Goal: Task Accomplishment & Management: Complete application form

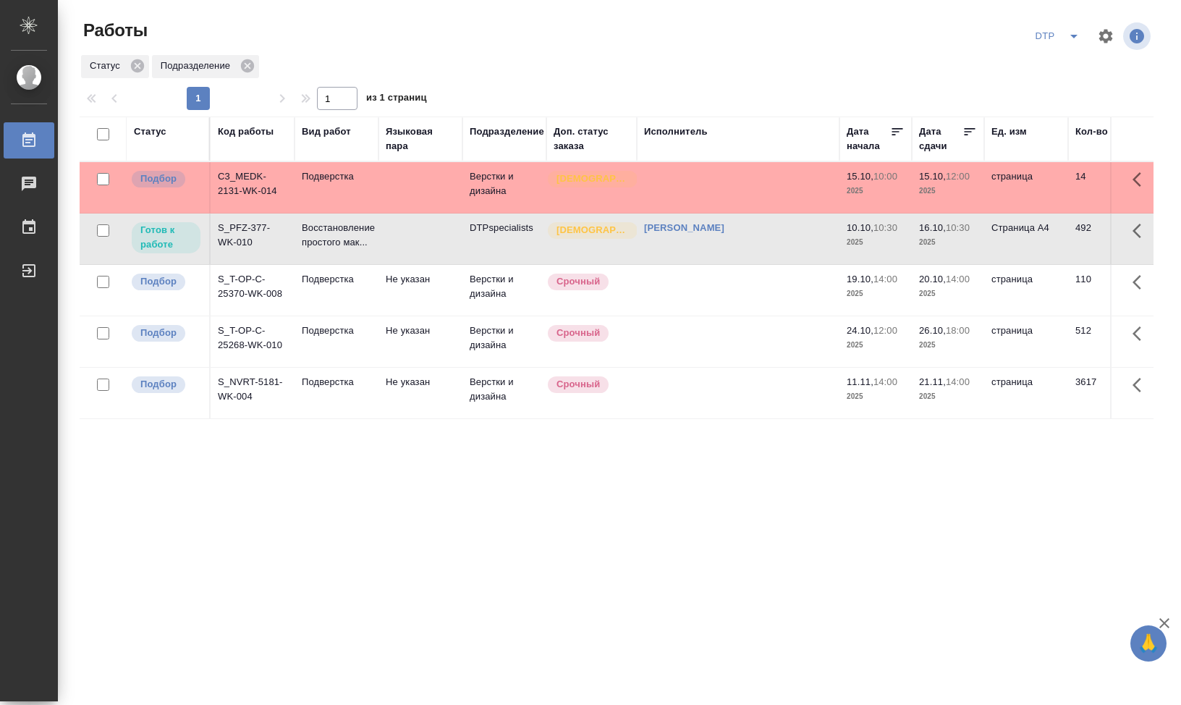
click at [439, 507] on div "Статус Код работы Вид работ Языковая пара Подразделение Доп. статус заказа Испо…" at bounding box center [617, 377] width 1074 height 521
click at [240, 235] on td "S_PFZ-377-WK-010" at bounding box center [253, 239] width 84 height 51
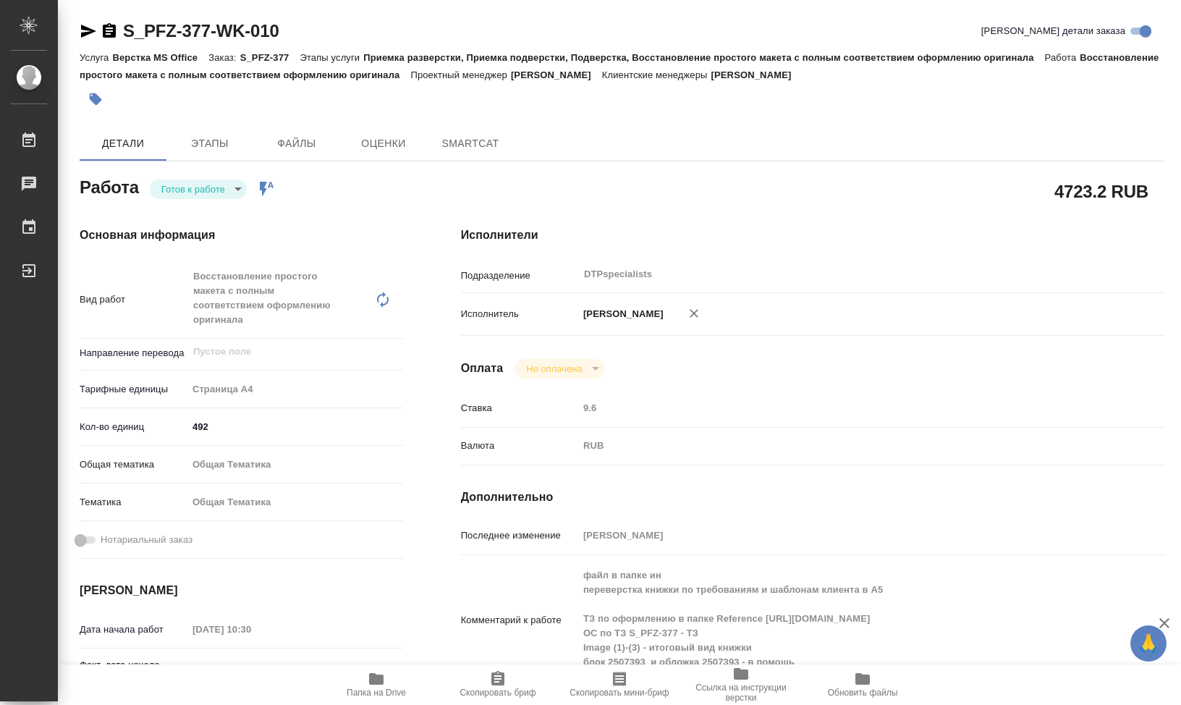
type textarea "x"
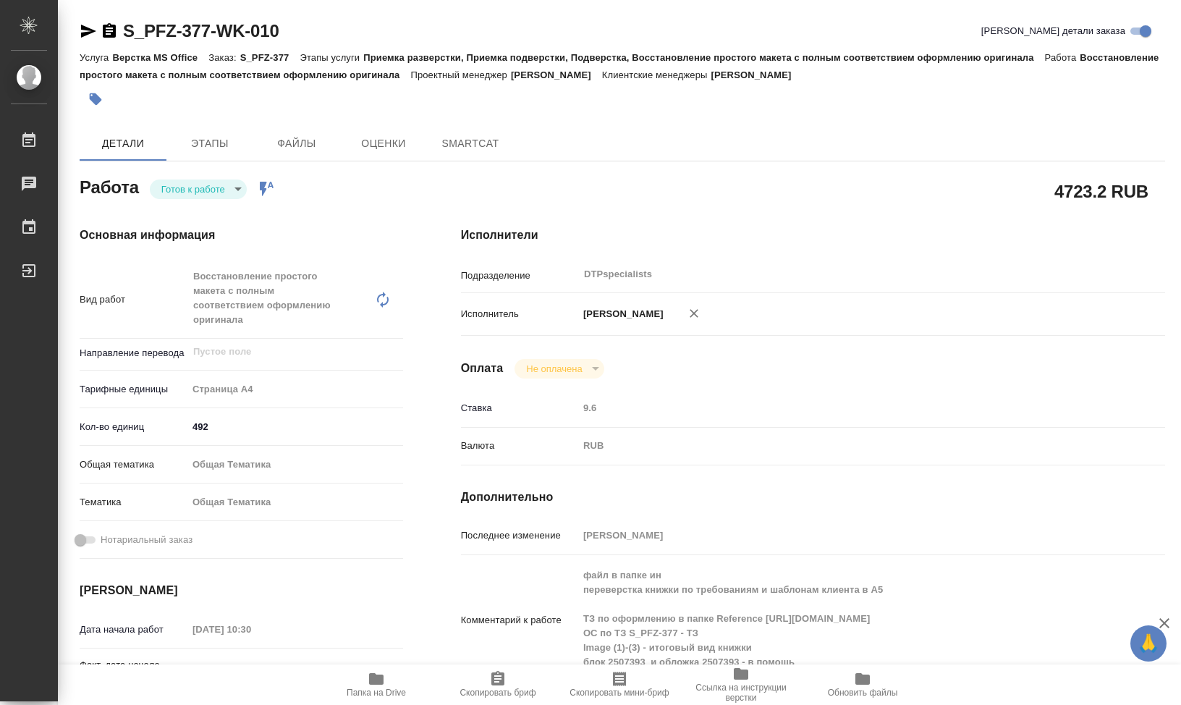
type textarea "x"
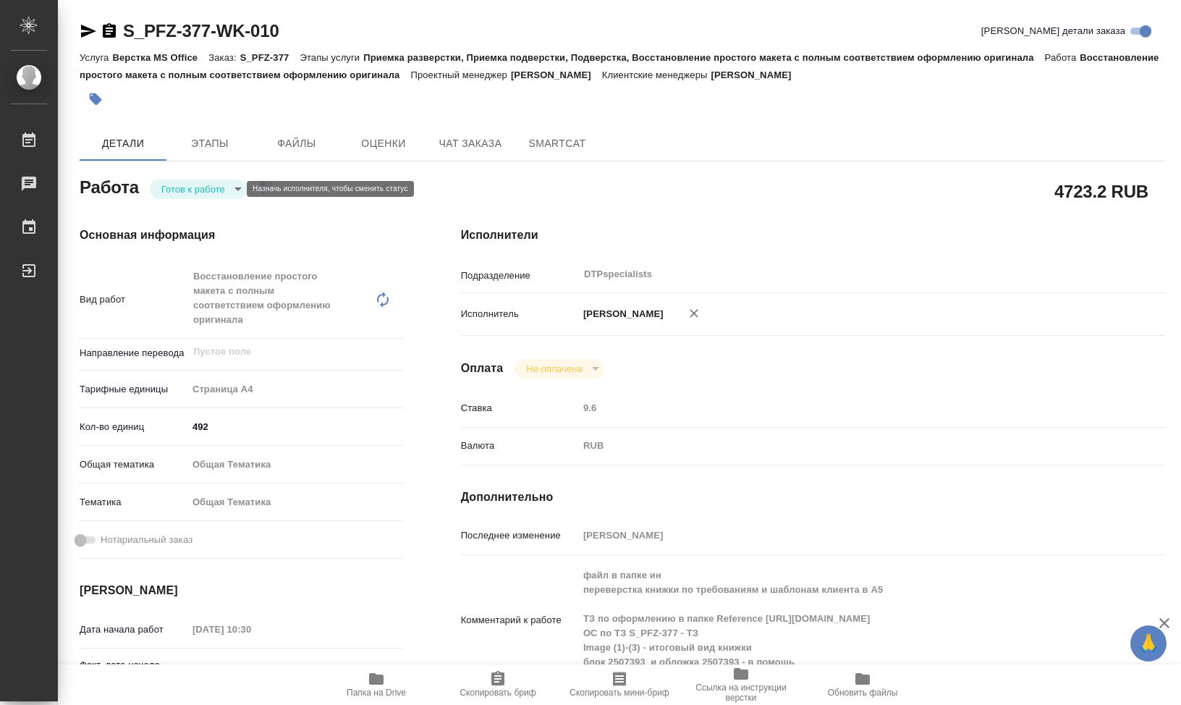
click at [225, 187] on body "🙏 .cls-1 fill:#fff; AWATERA Klimentovskii Sergei Работы Чаты График Выйти S_PFZ…" at bounding box center [590, 352] width 1181 height 705
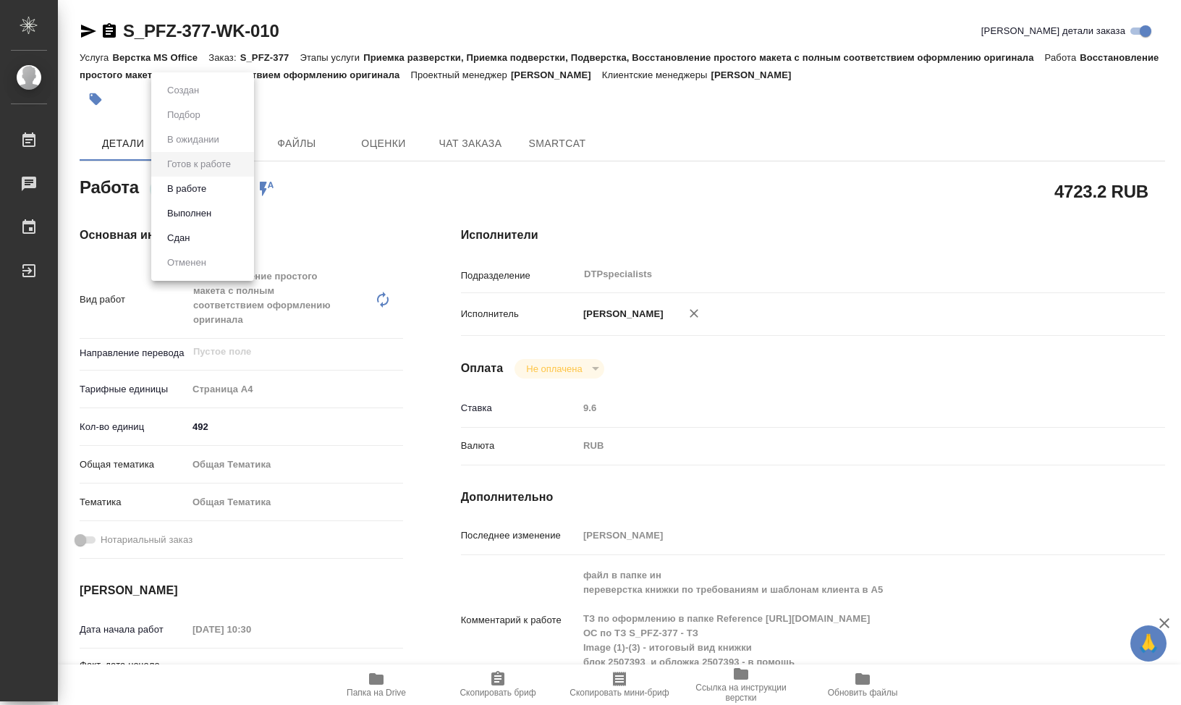
type textarea "x"
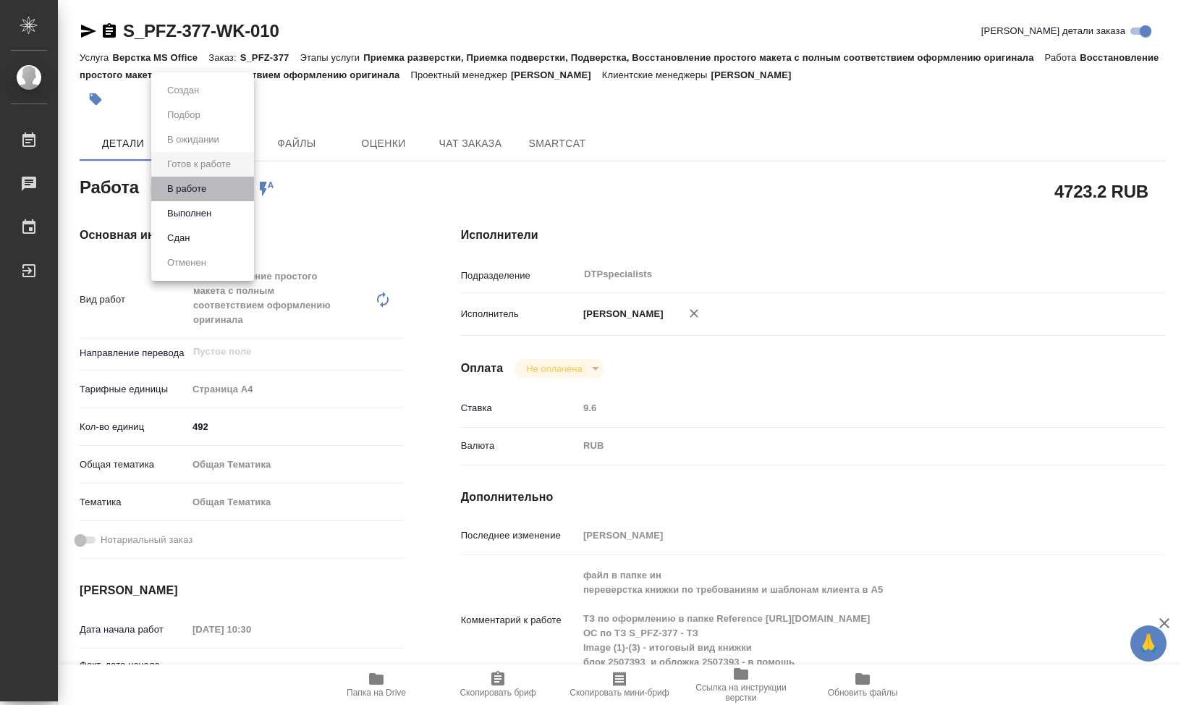
click at [214, 195] on li "В работе" at bounding box center [202, 189] width 103 height 25
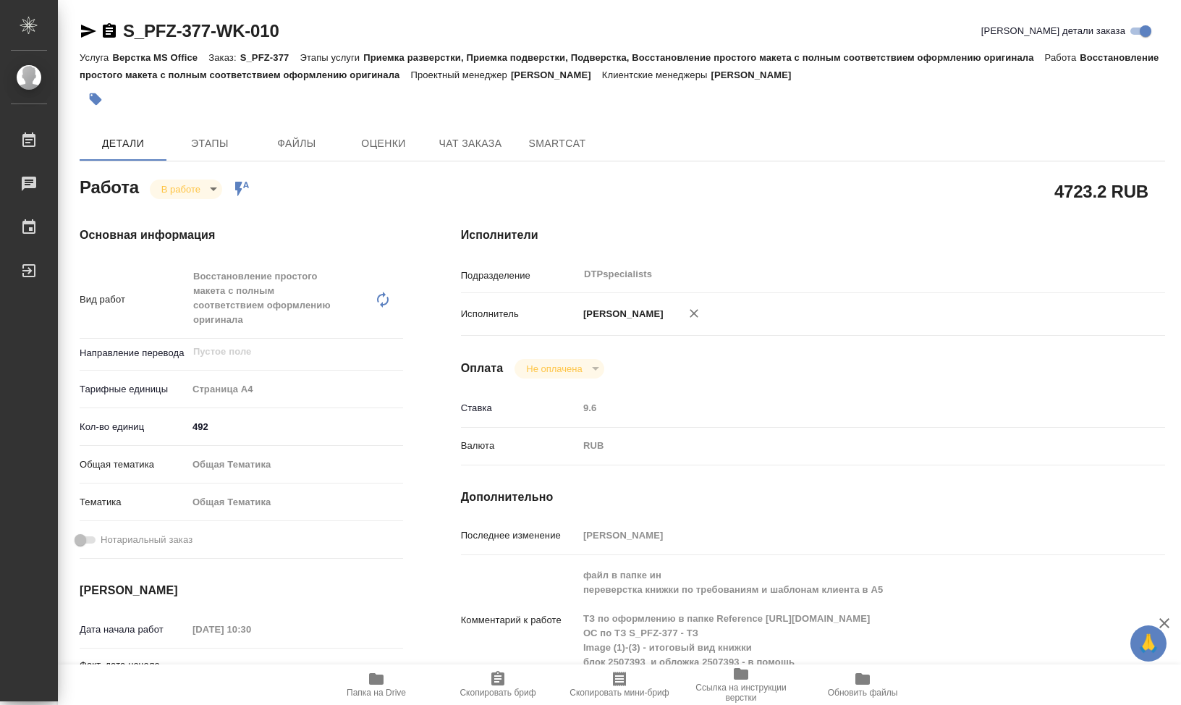
type textarea "x"
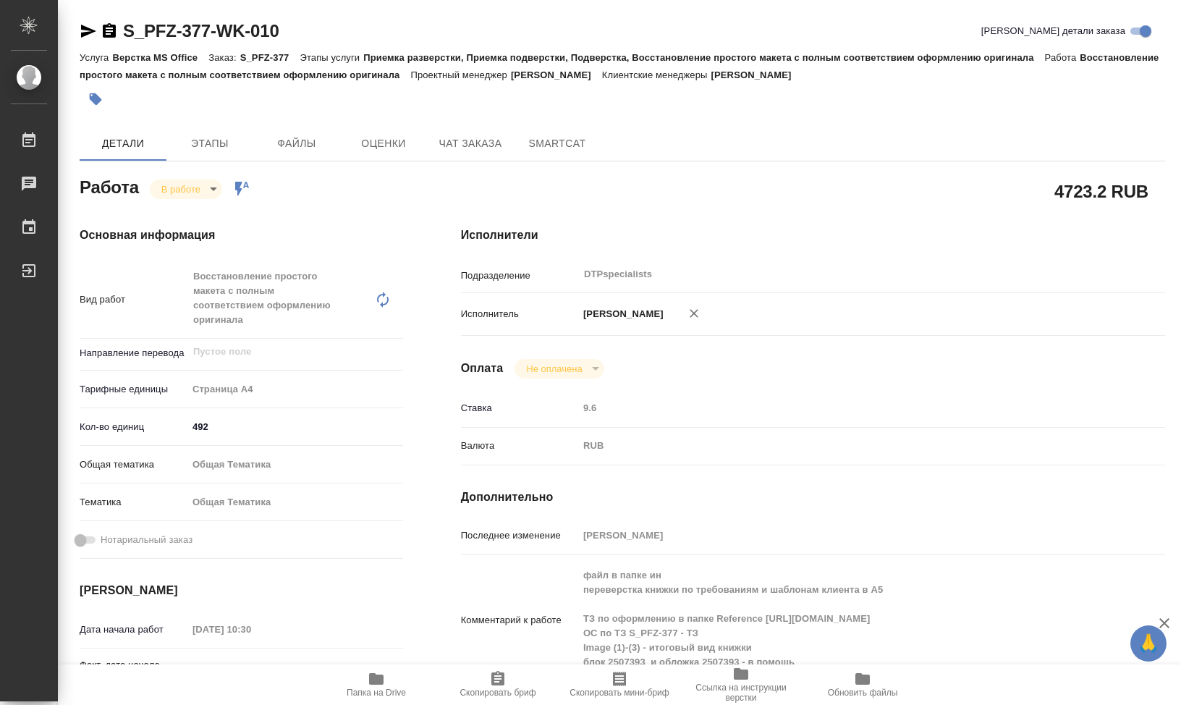
type textarea "x"
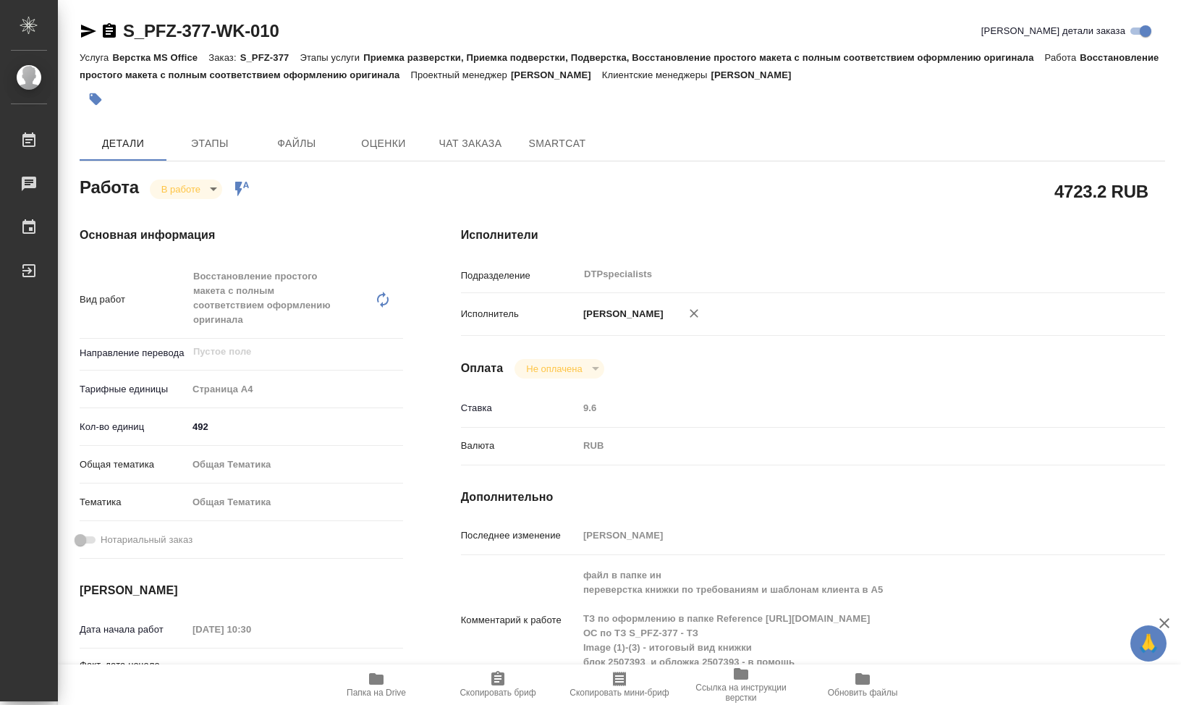
type textarea "x"
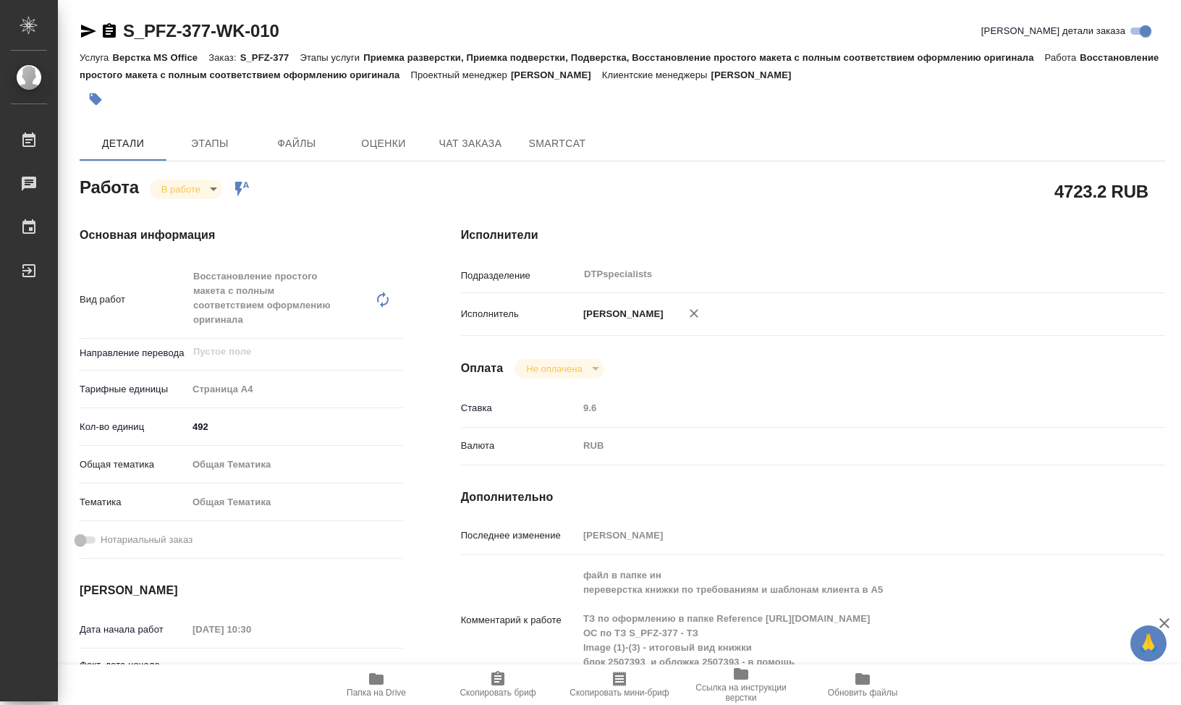
type textarea "x"
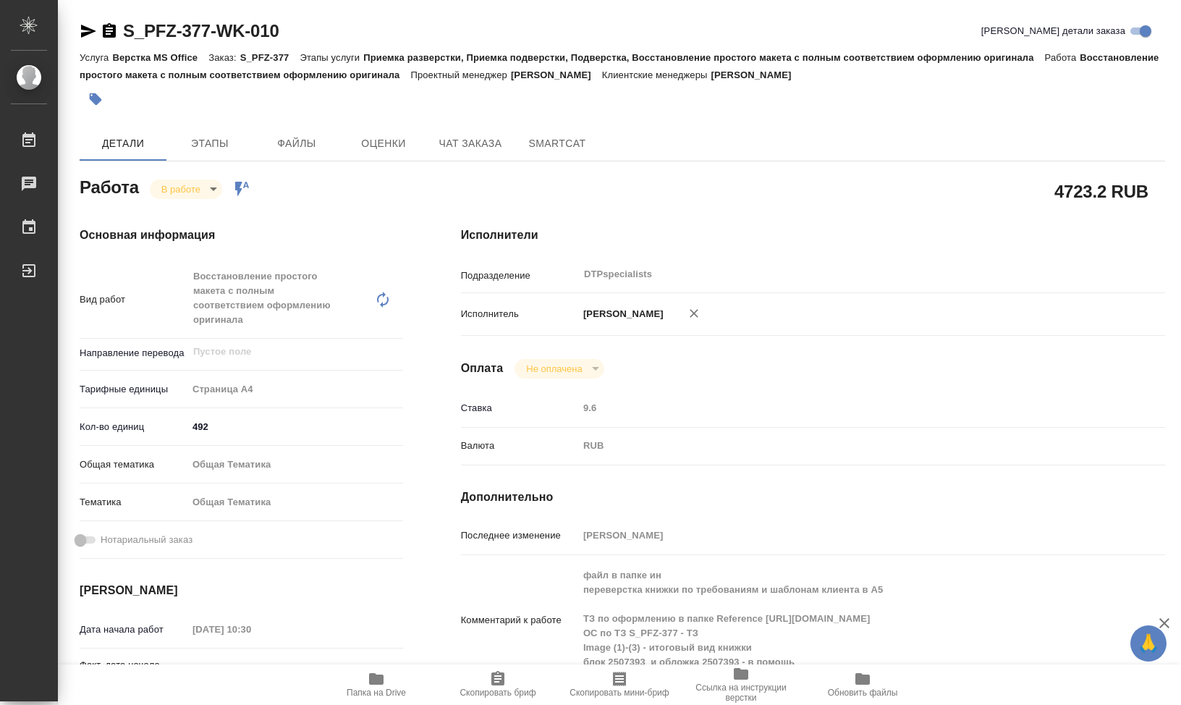
type textarea "x"
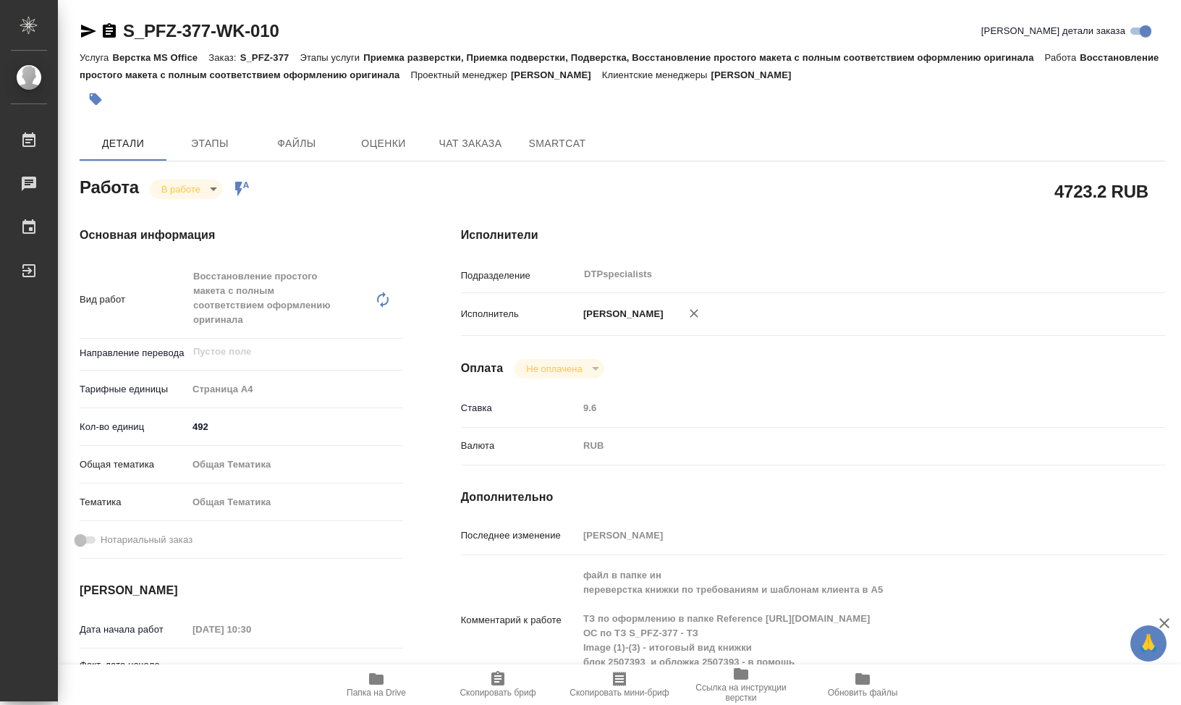
type textarea "x"
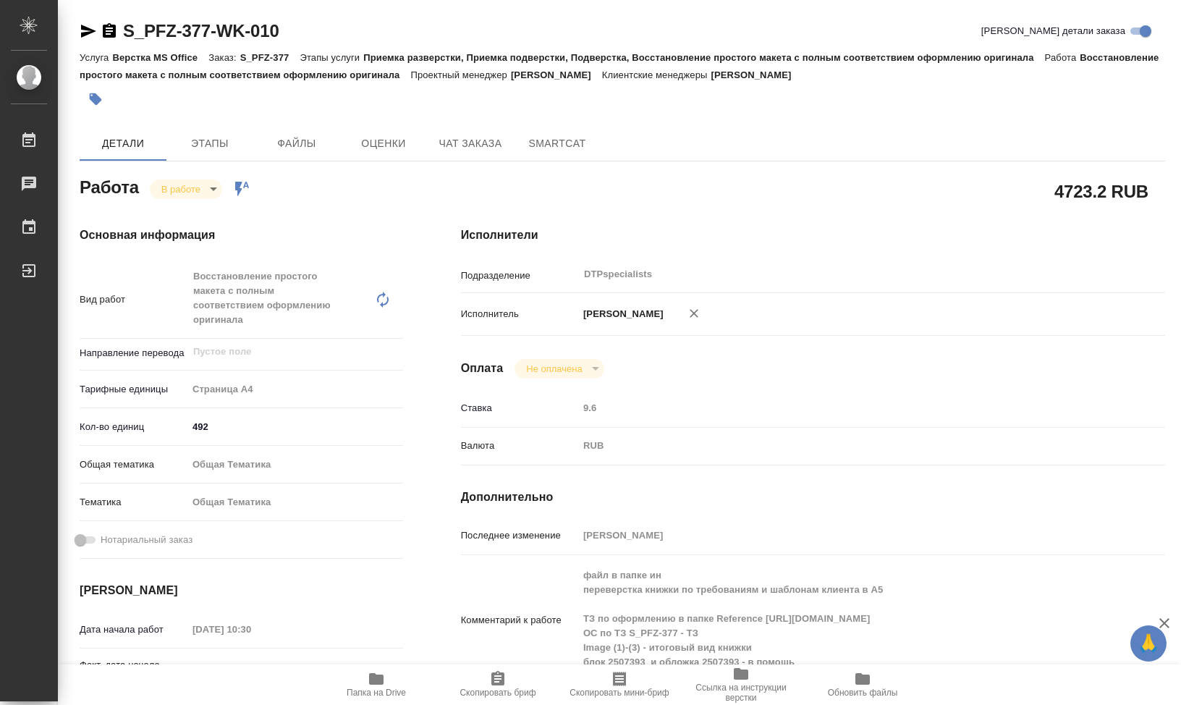
type textarea "x"
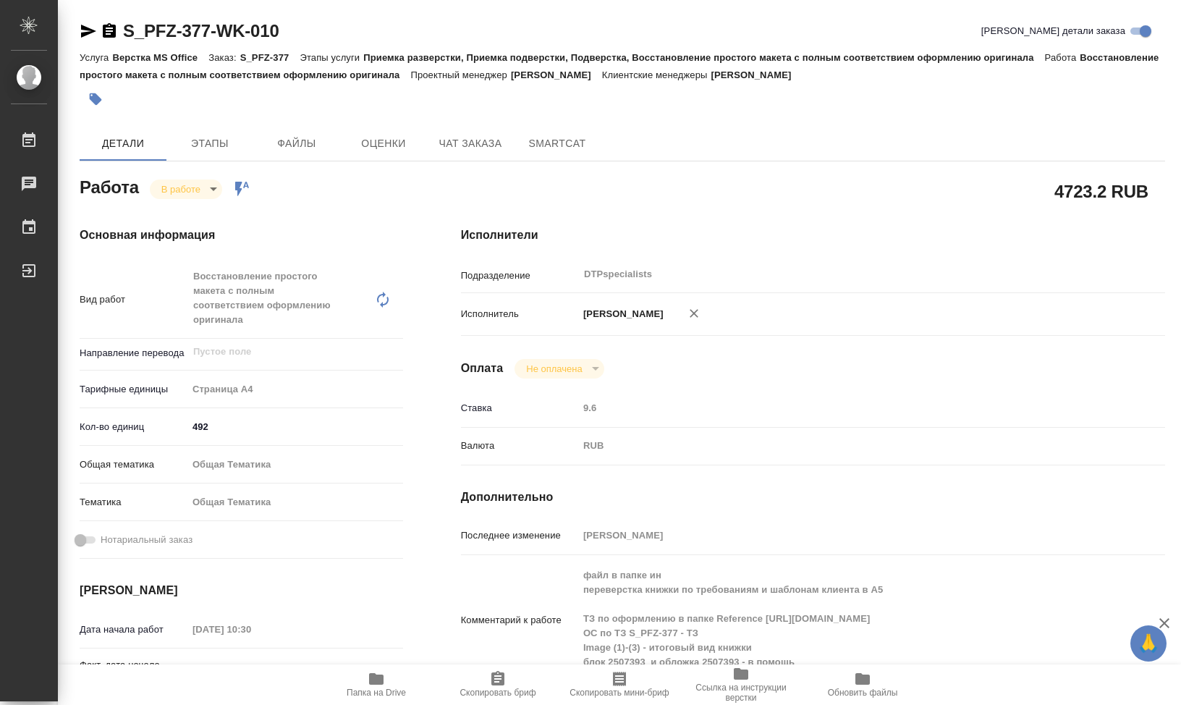
type textarea "x"
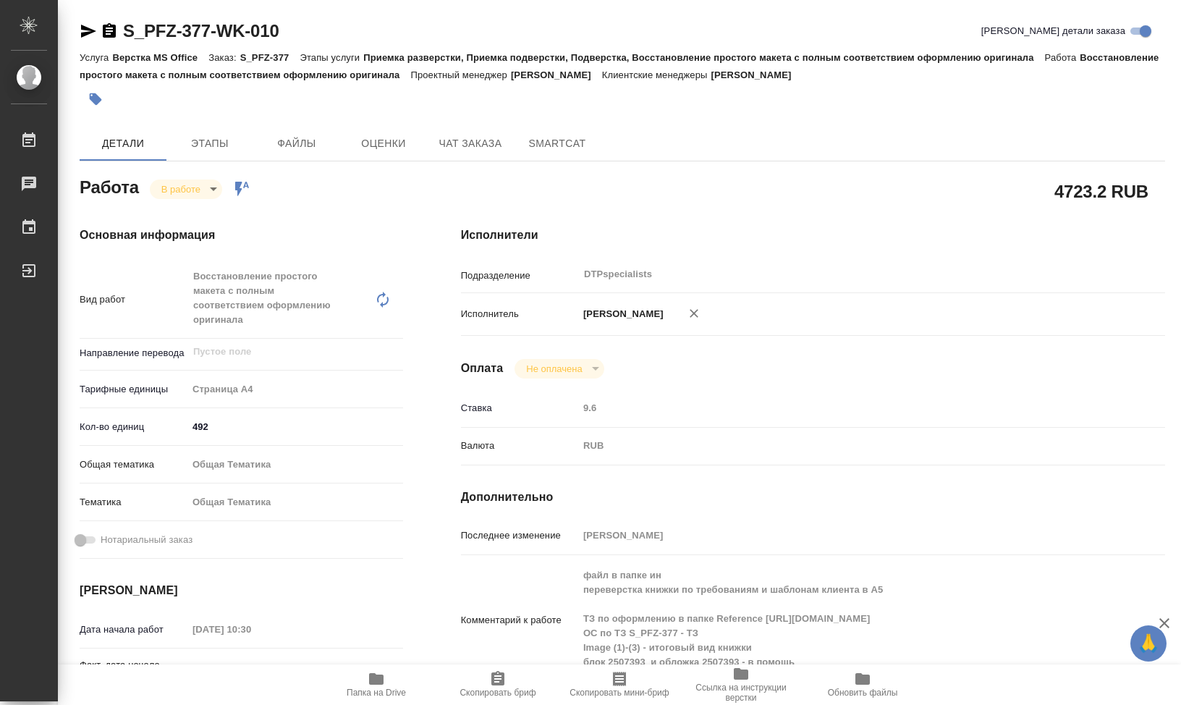
type textarea "x"
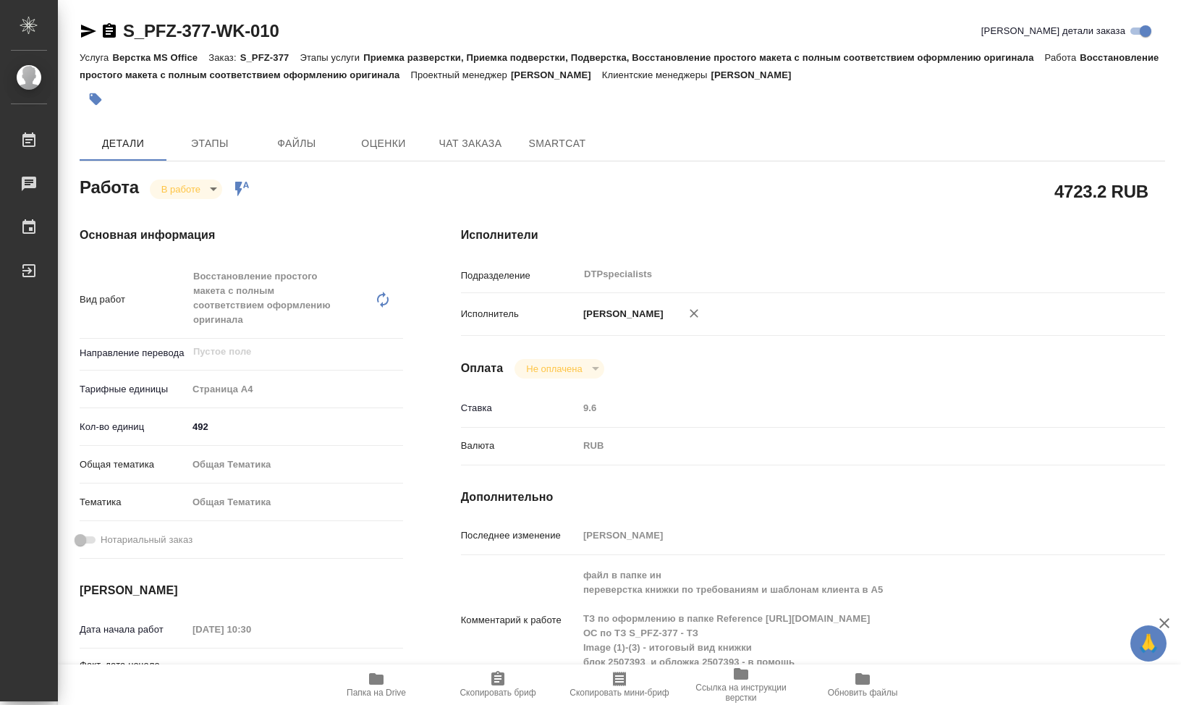
type textarea "x"
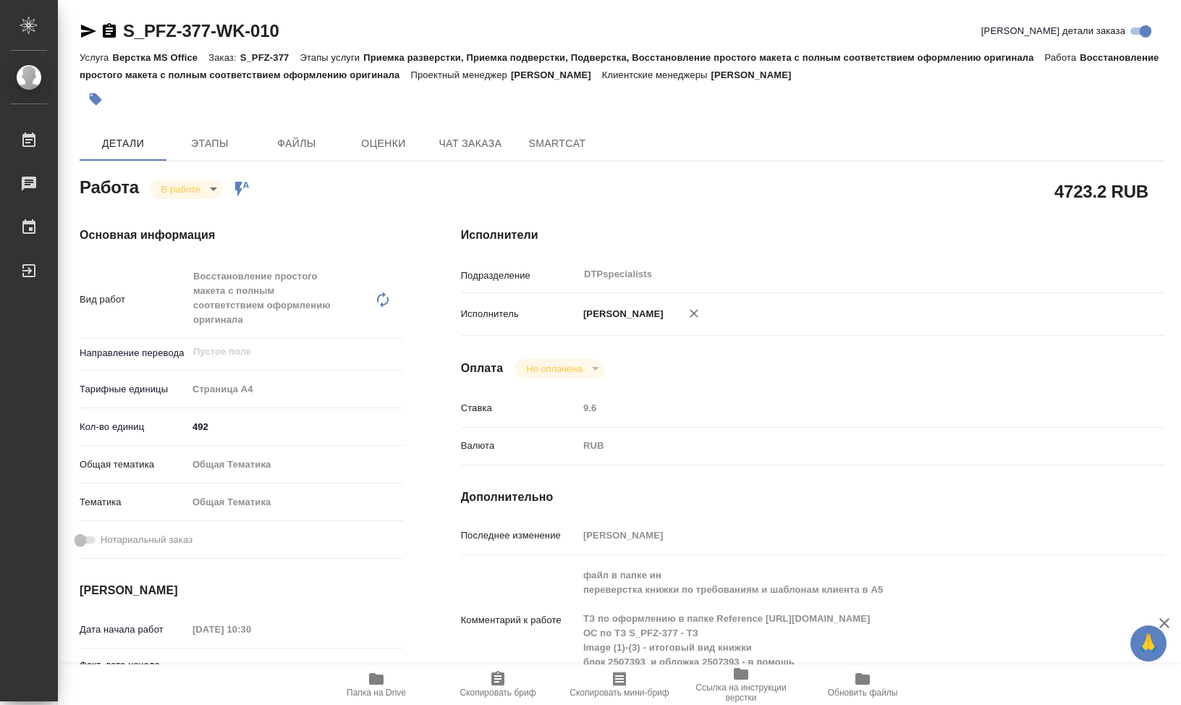
type textarea "x"
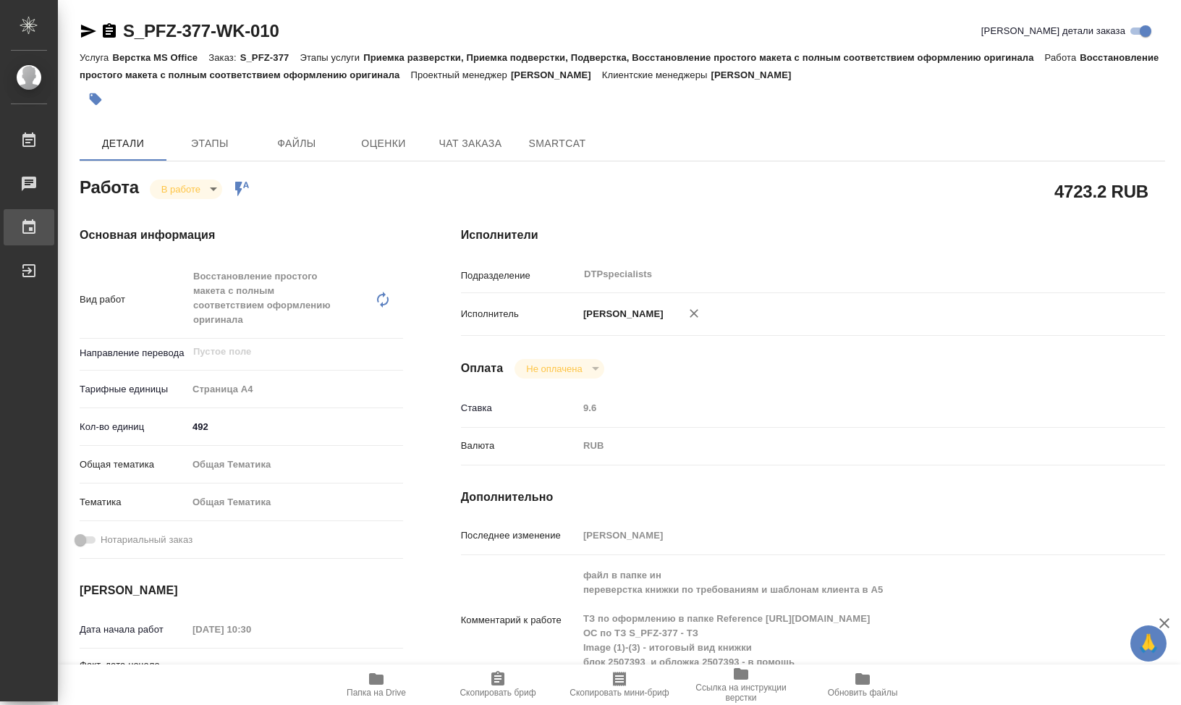
type textarea "x"
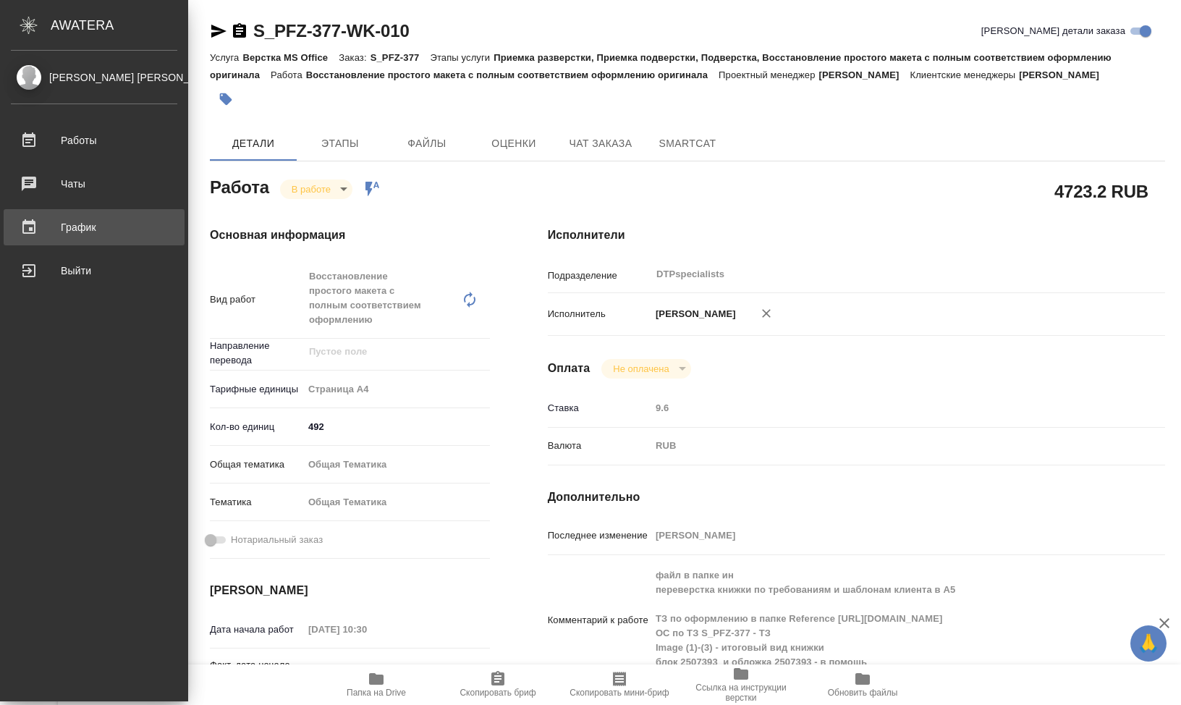
type textarea "x"
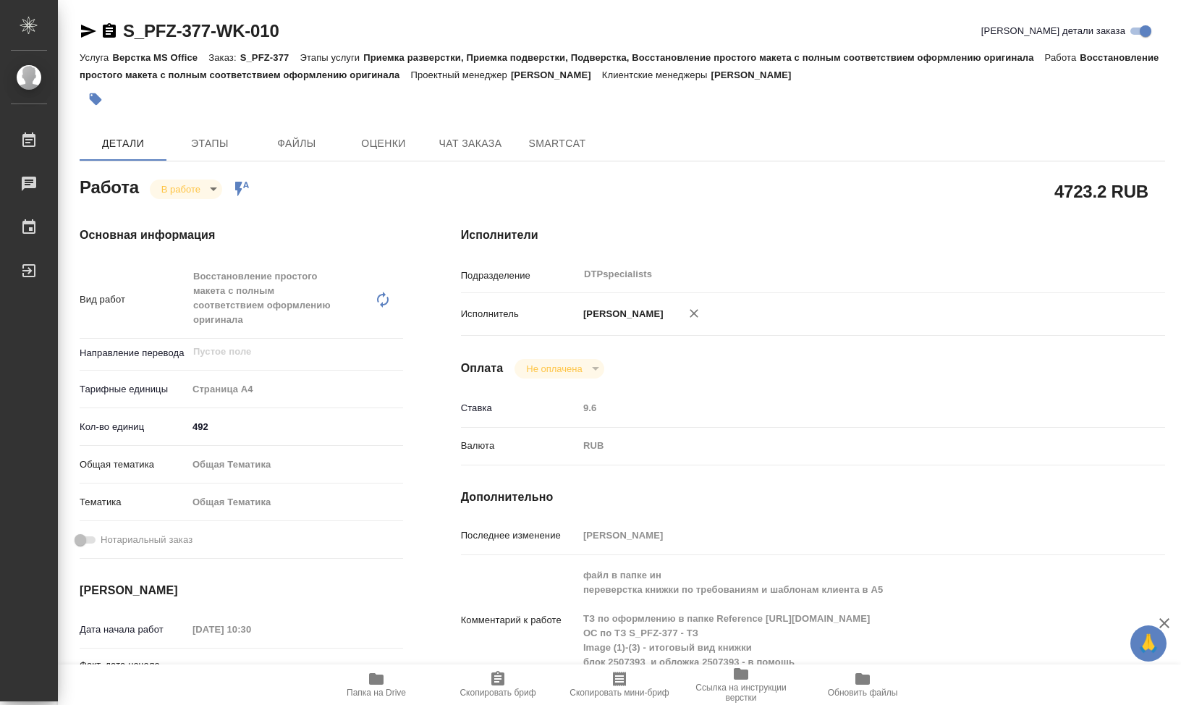
type textarea "x"
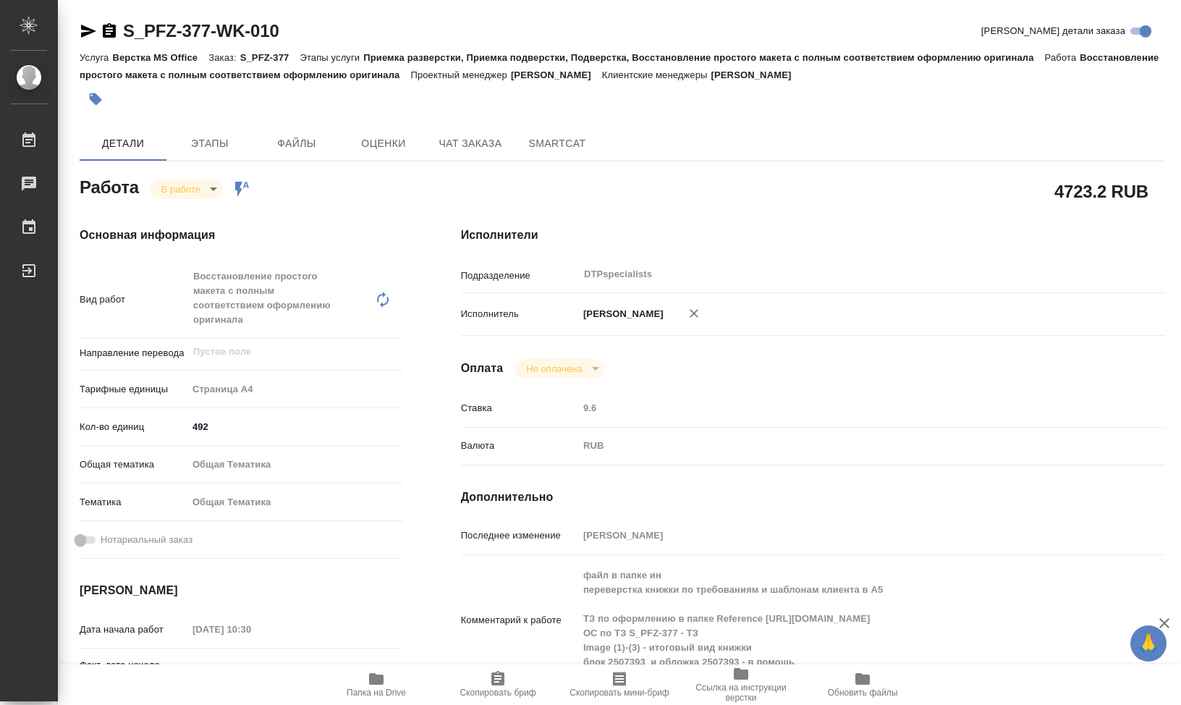
type textarea "x"
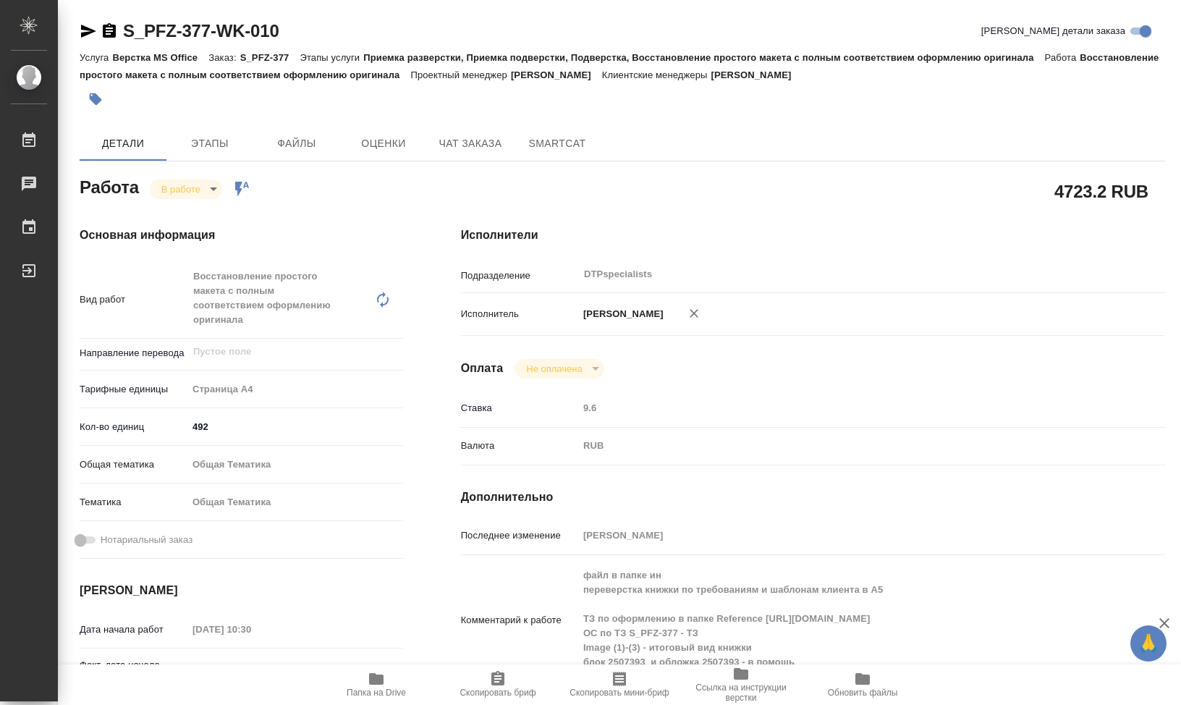
type textarea "x"
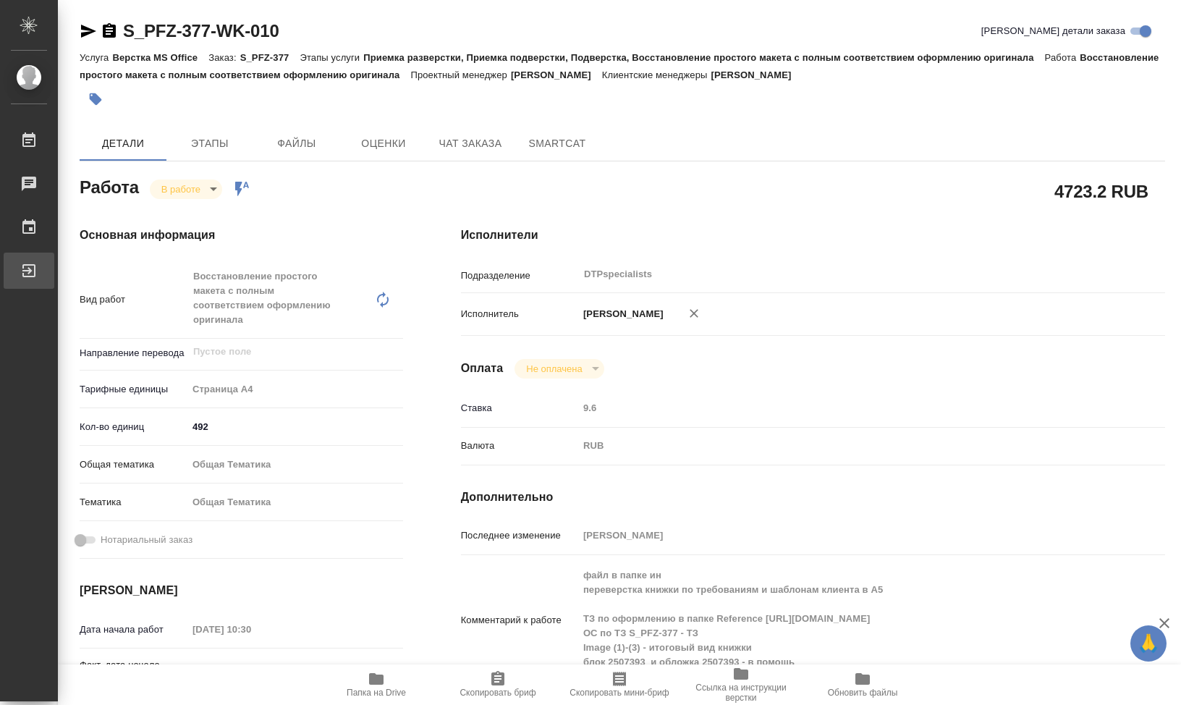
type textarea "x"
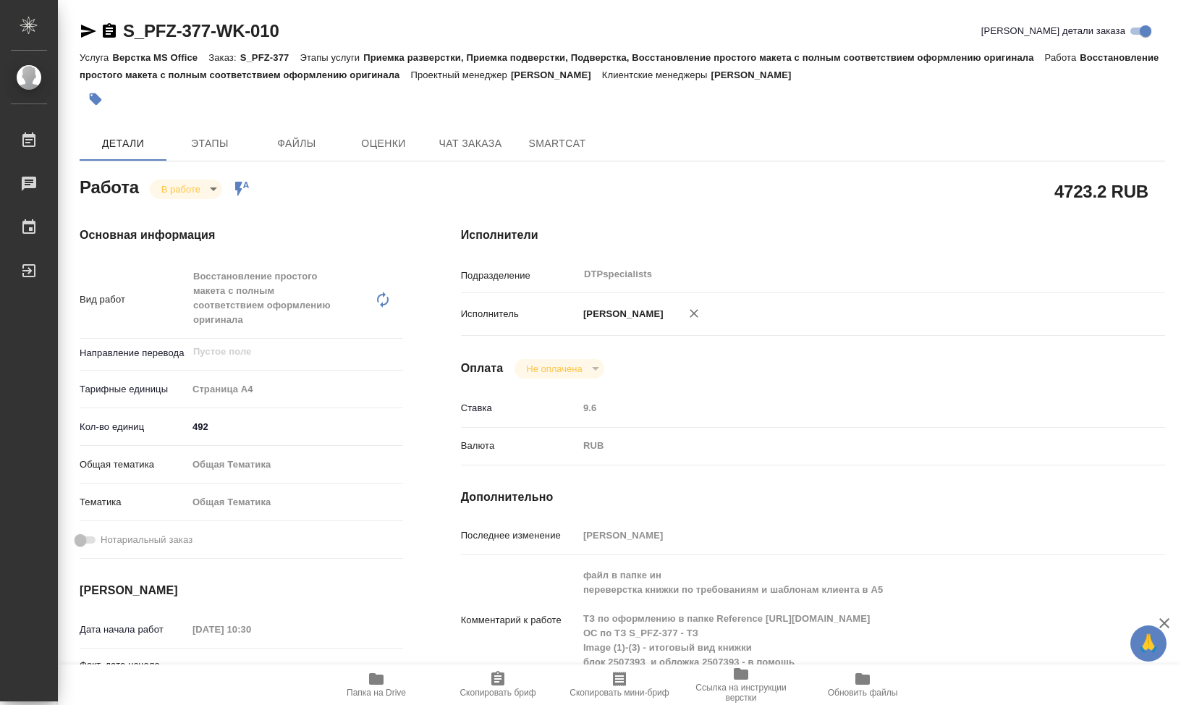
type textarea "x"
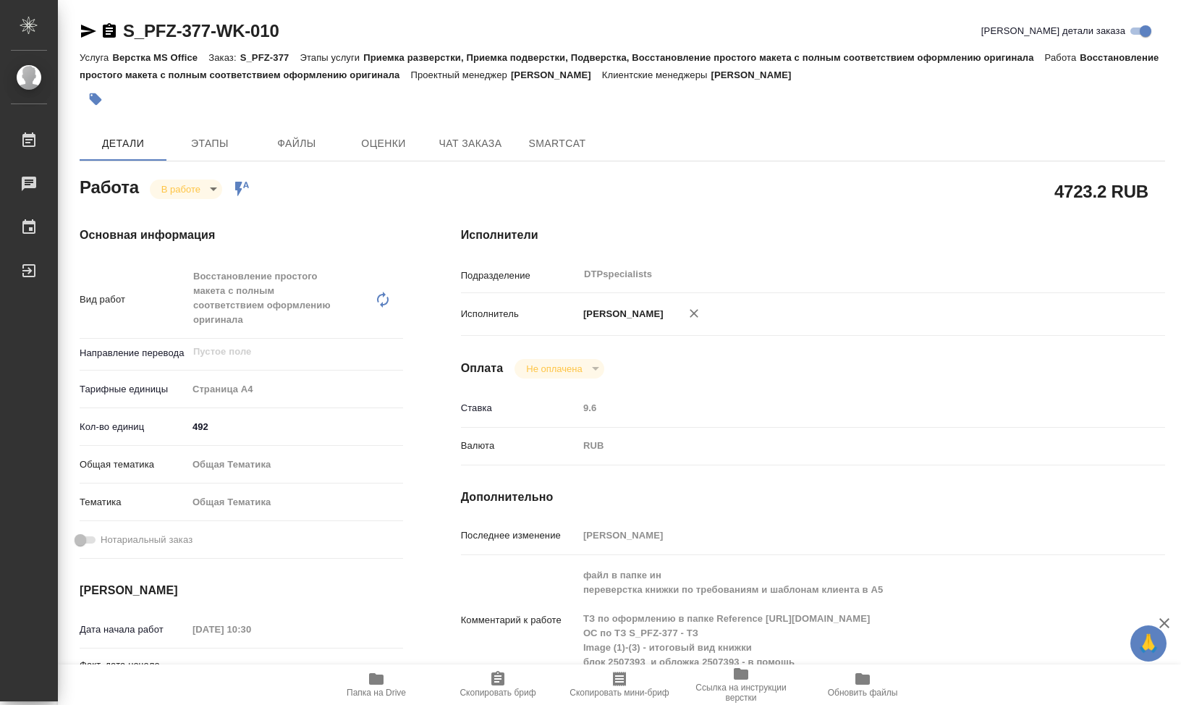
type textarea "x"
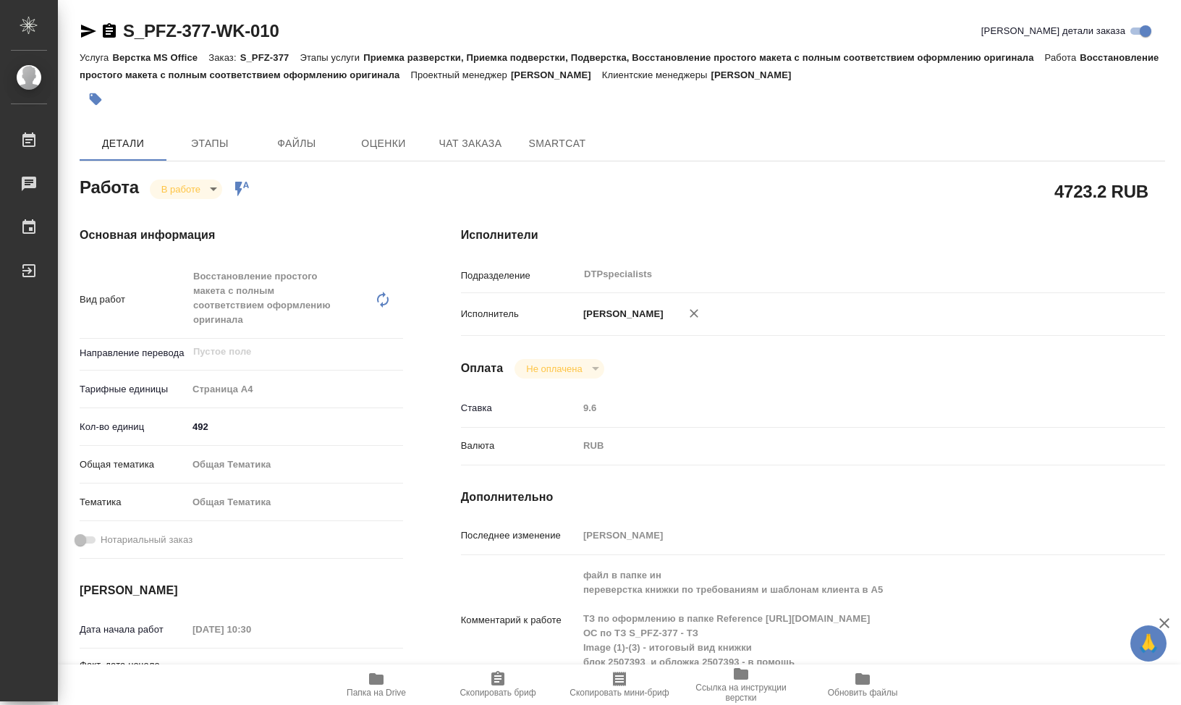
type textarea "x"
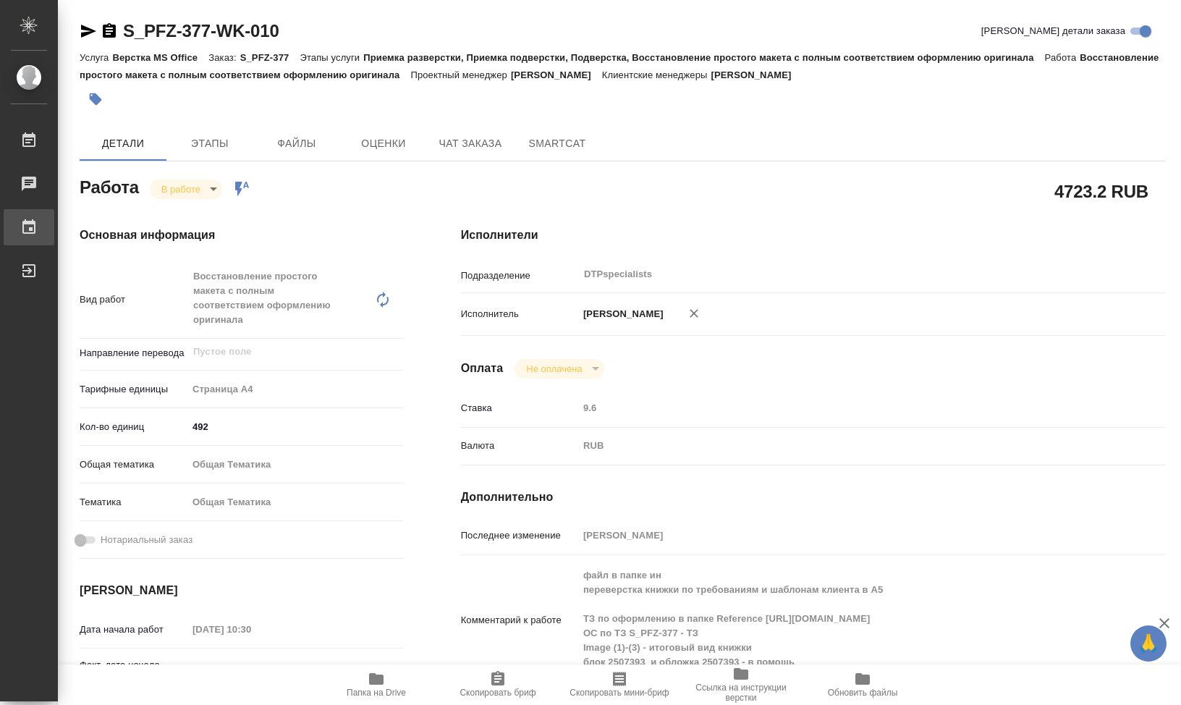
type textarea "x"
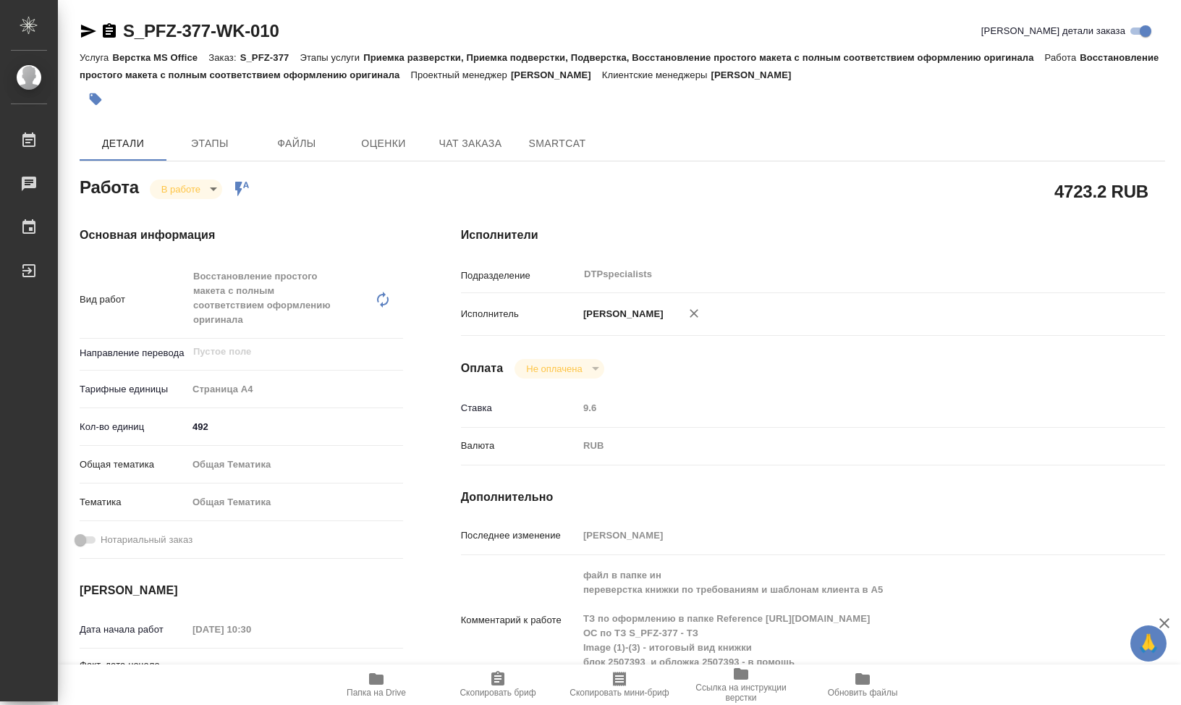
type textarea "x"
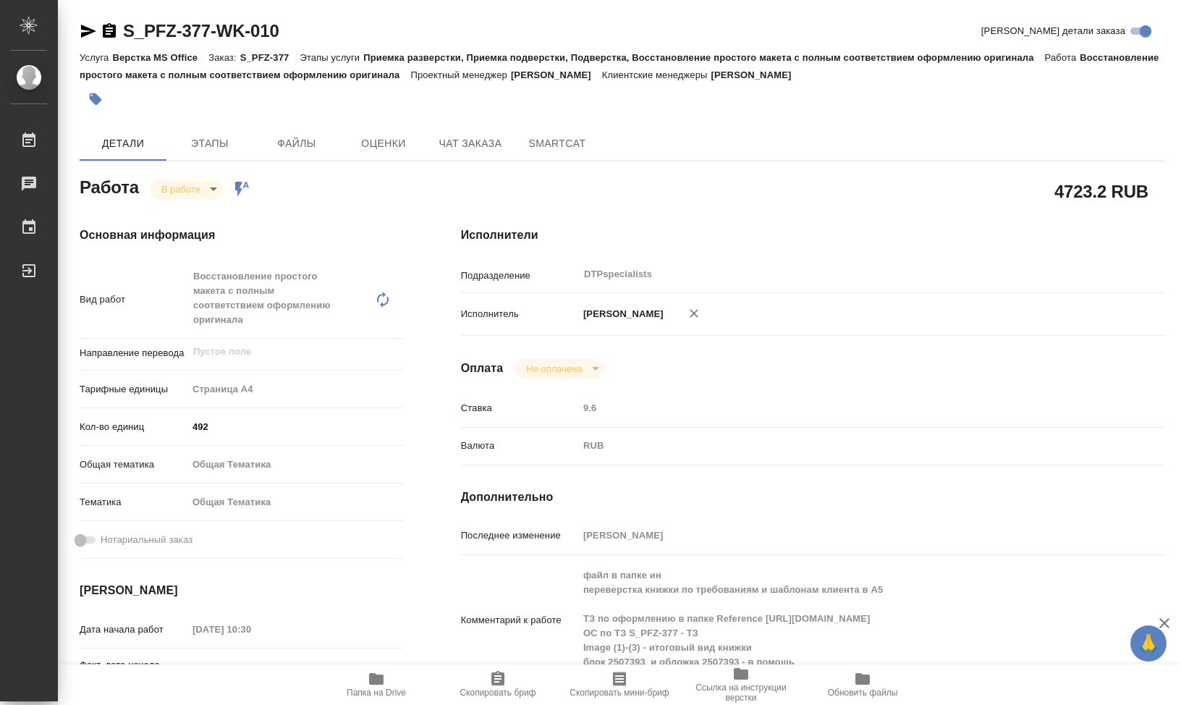
type textarea "x"
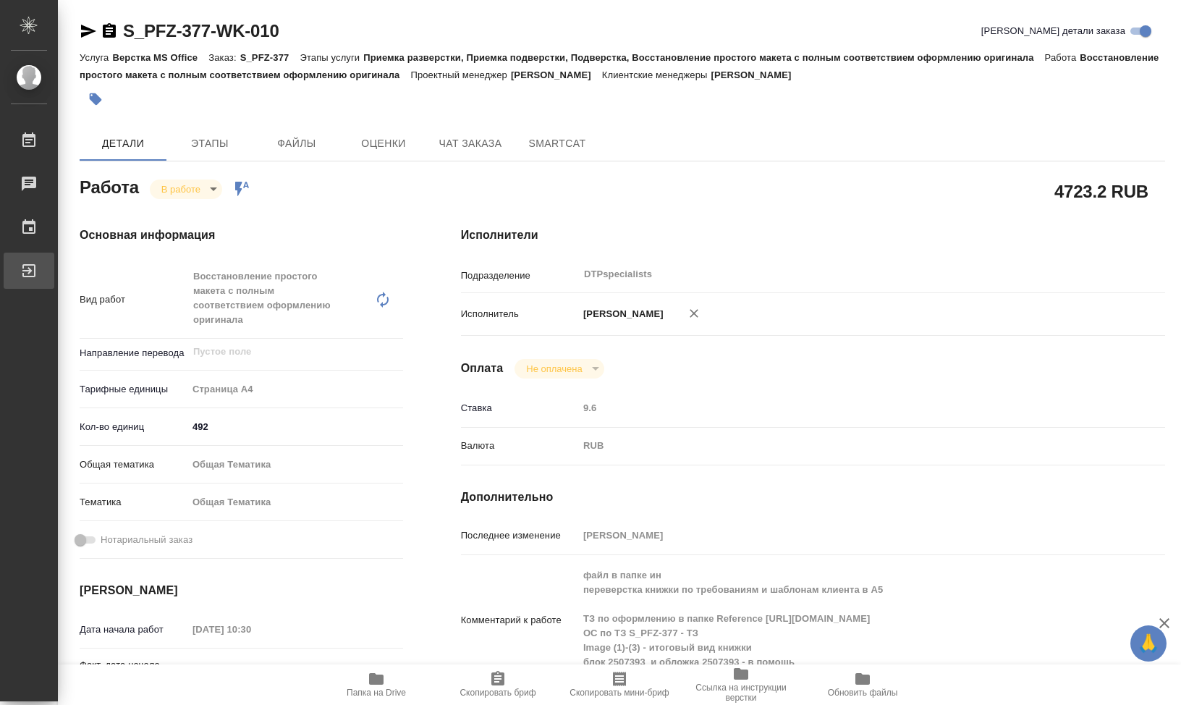
type textarea "x"
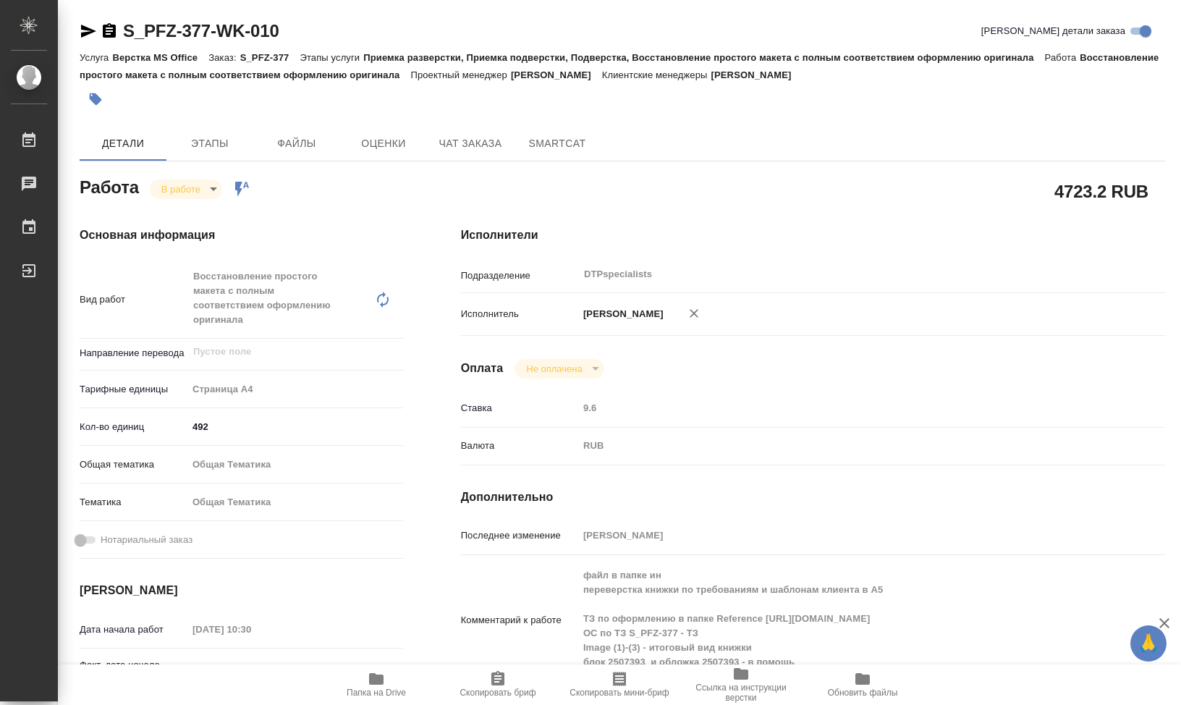
type textarea "x"
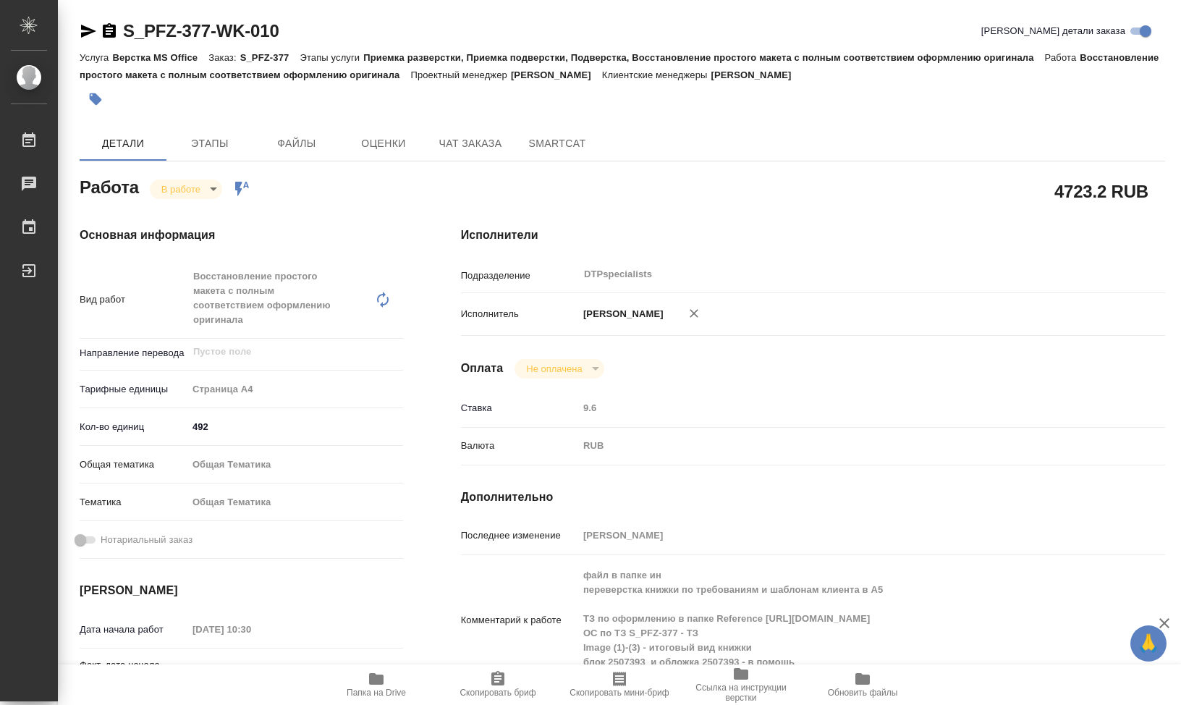
type textarea "x"
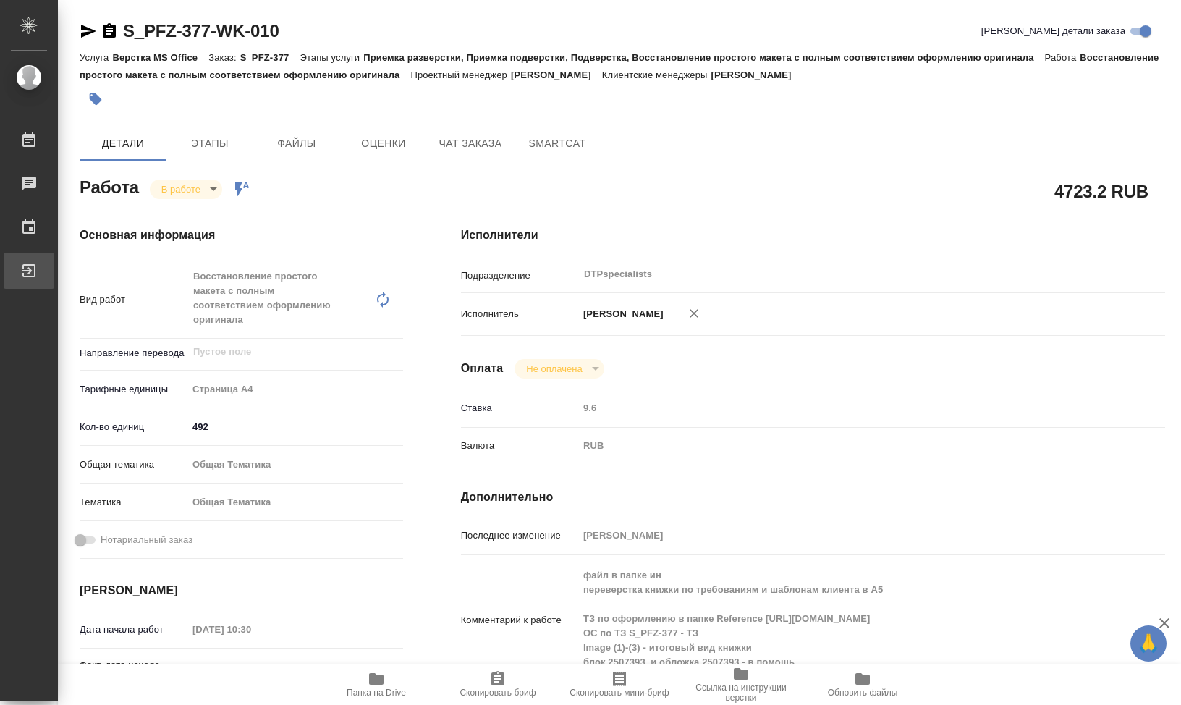
type textarea "x"
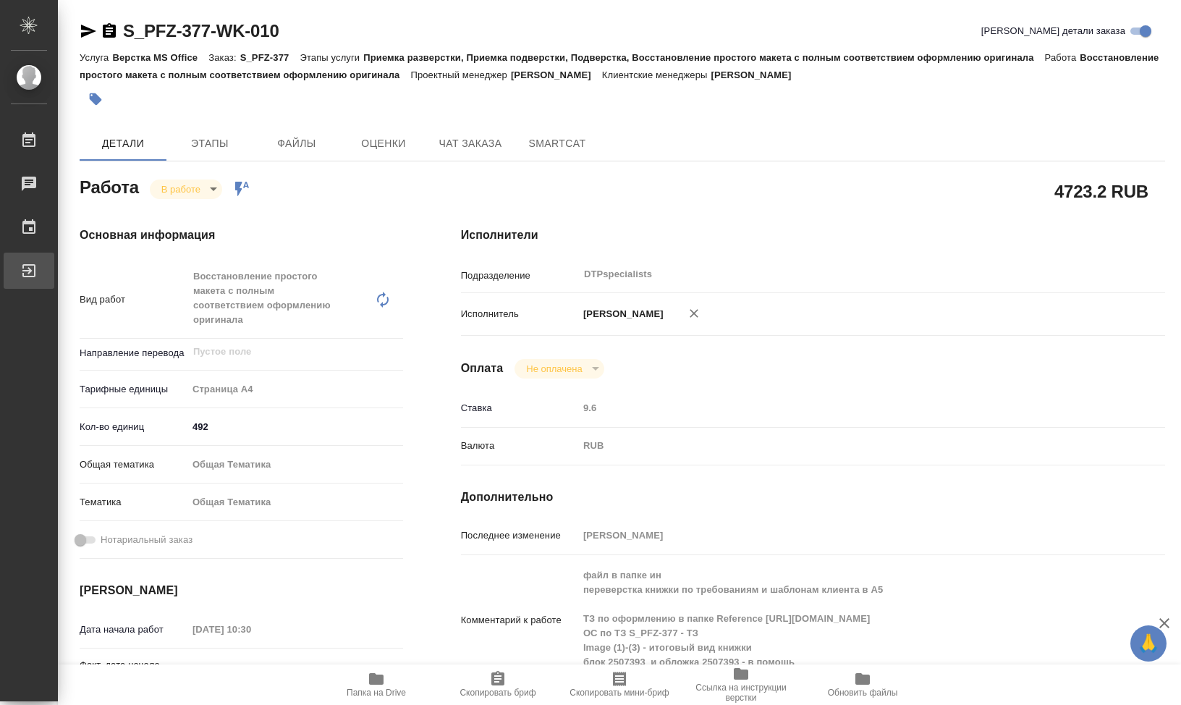
type textarea "x"
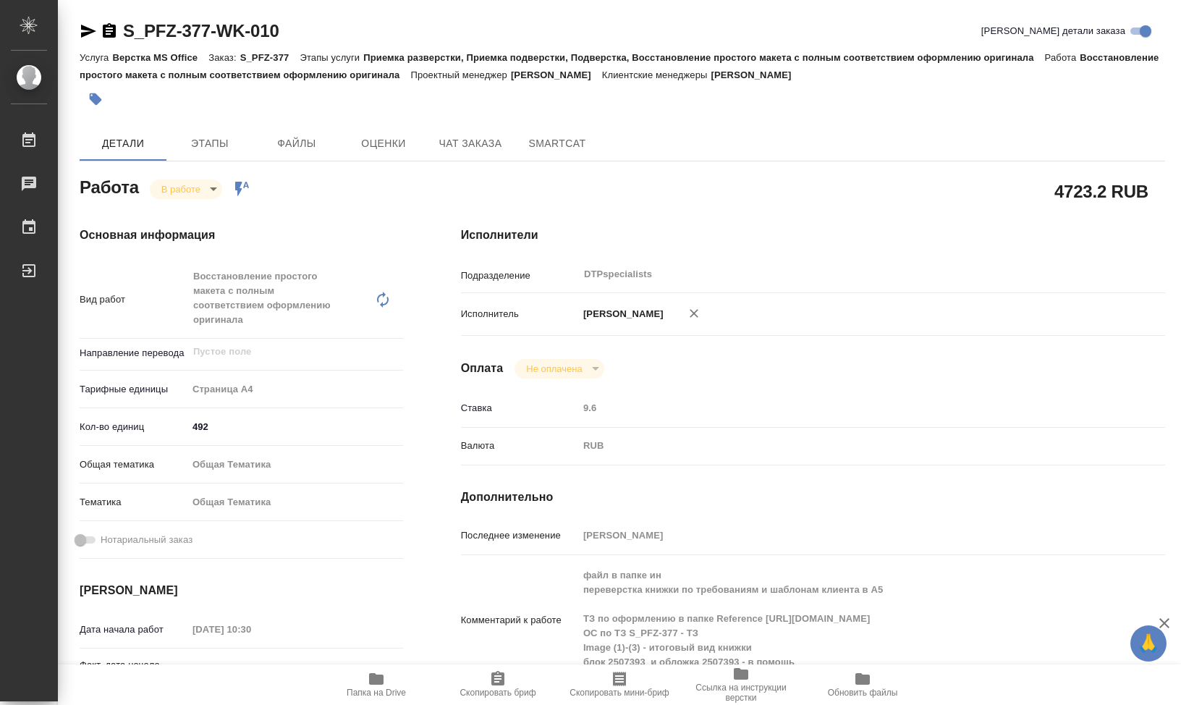
type textarea "x"
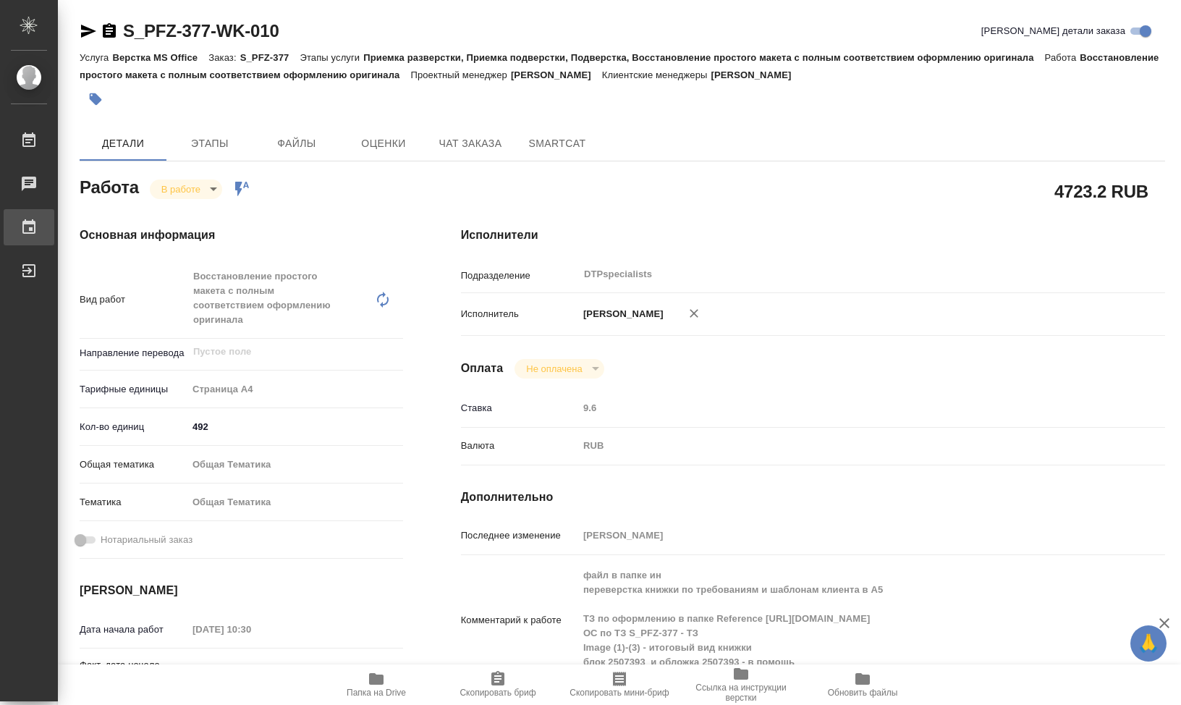
type textarea "x"
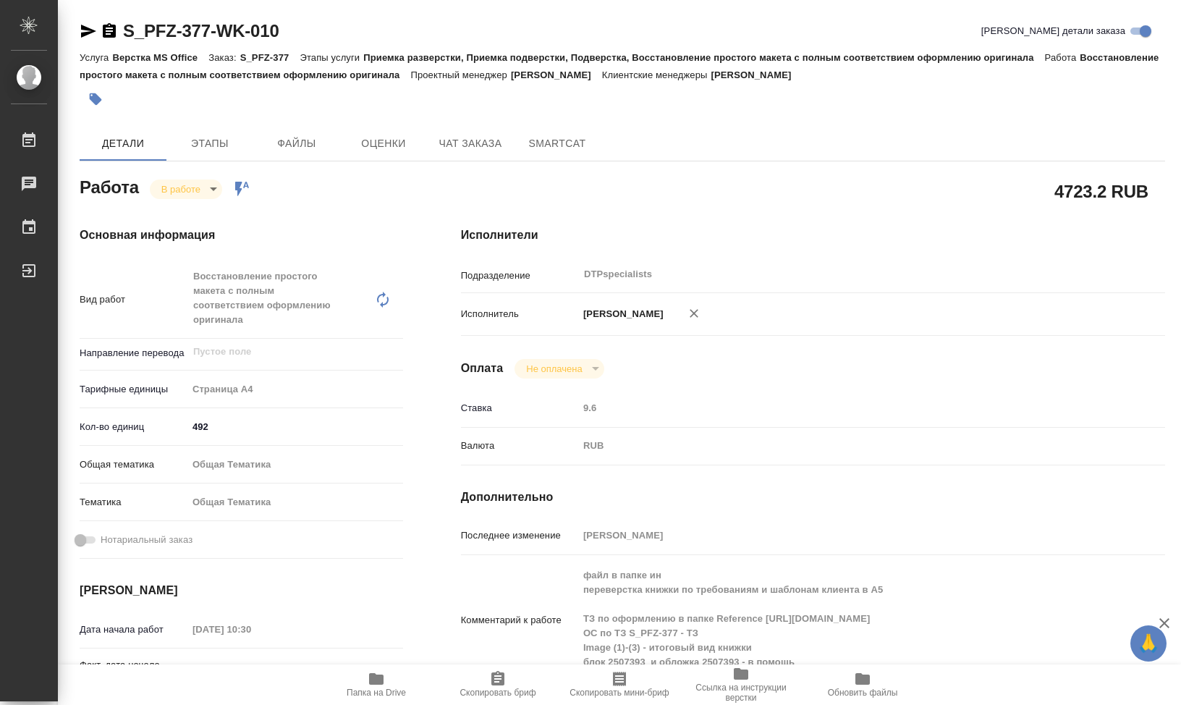
type textarea "x"
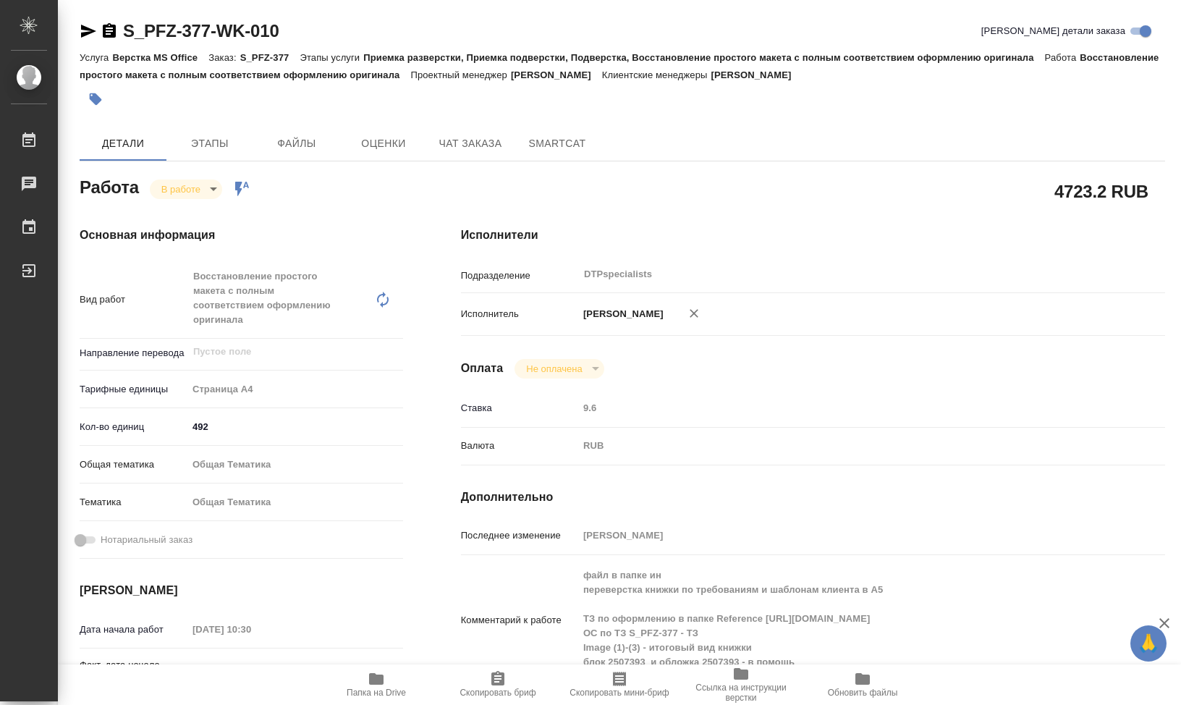
type textarea "x"
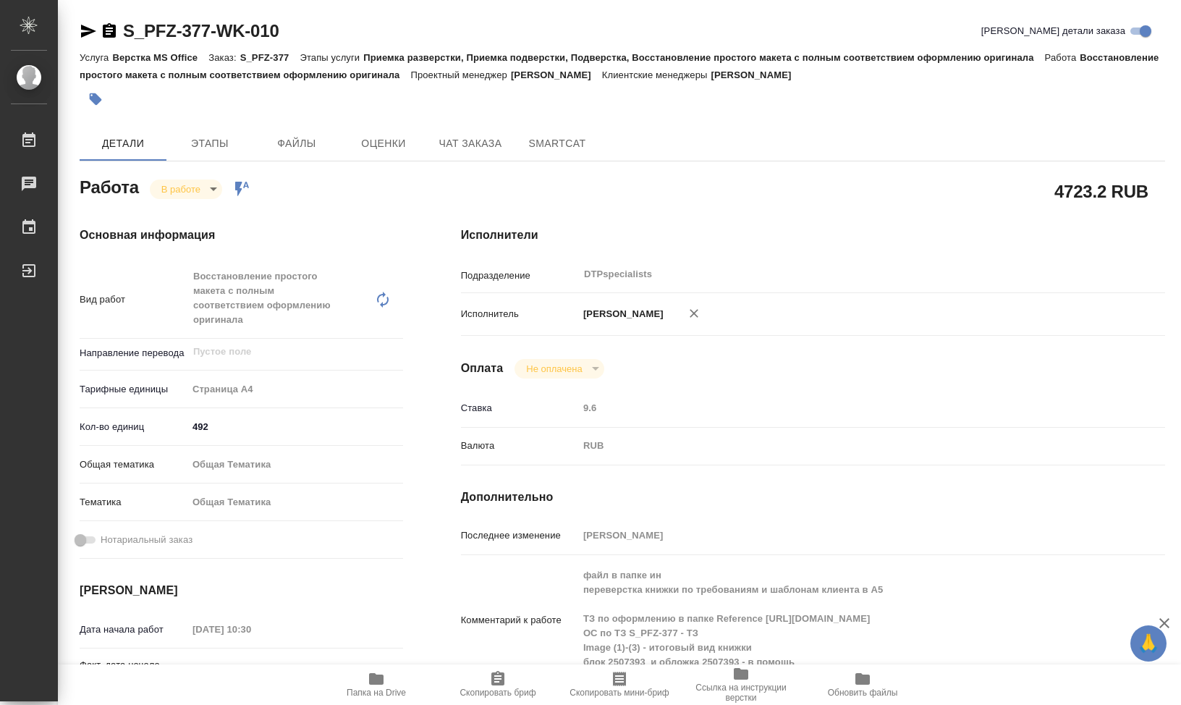
type textarea "x"
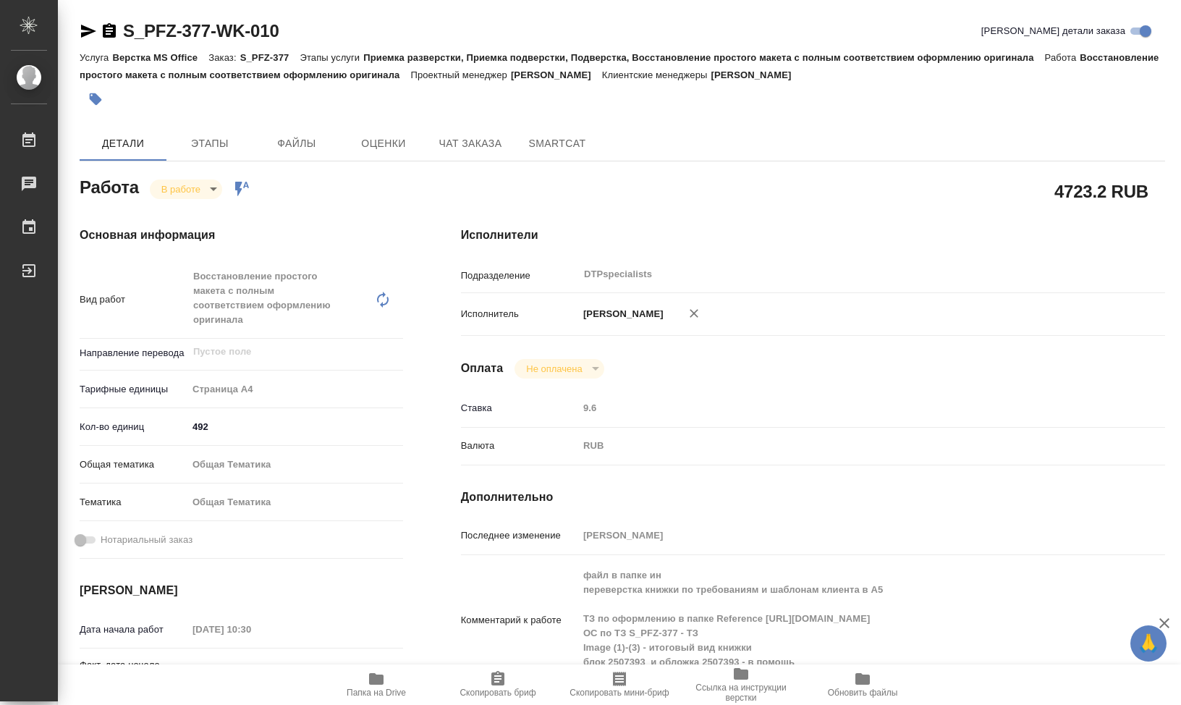
type textarea "x"
